Goal: Task Accomplishment & Management: Use online tool/utility

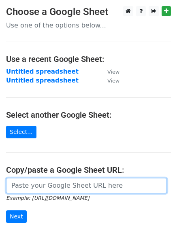
click at [41, 185] on input "url" at bounding box center [86, 185] width 161 height 15
click at [28, 189] on input "url" at bounding box center [86, 185] width 161 height 15
paste input "[URL][DOMAIN_NAME]"
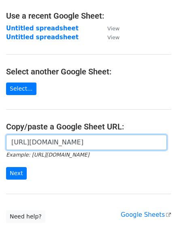
scroll to position [47, 0]
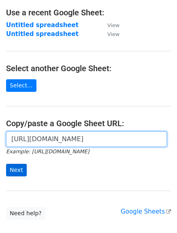
type input "https://docs.google.com/spreadsheets/d/1jiBU8w-vusNhrnfG057MEIkW7ZW4Uq9Q3tbm2JM…"
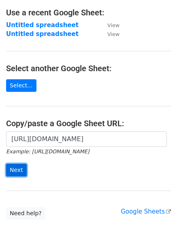
click at [13, 167] on input "Next" at bounding box center [16, 170] width 21 height 13
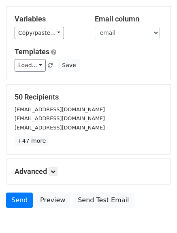
scroll to position [101, 0]
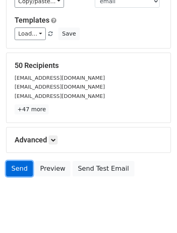
click at [19, 168] on link "Send" at bounding box center [19, 168] width 27 height 15
